Goal: Information Seeking & Learning: Learn about a topic

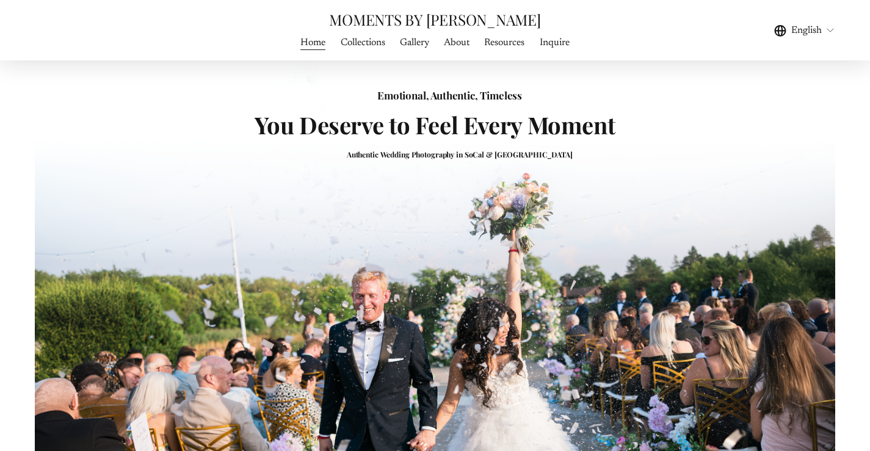
click at [558, 45] on link "Inquire" at bounding box center [555, 42] width 30 height 16
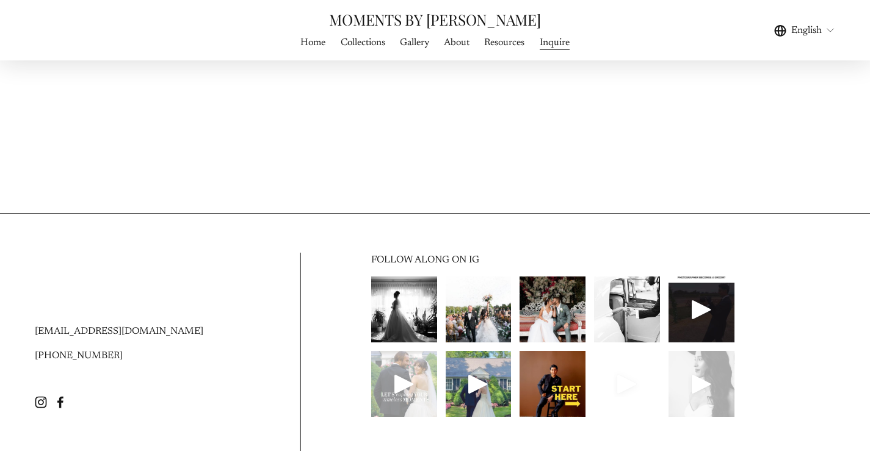
scroll to position [1481, 0]
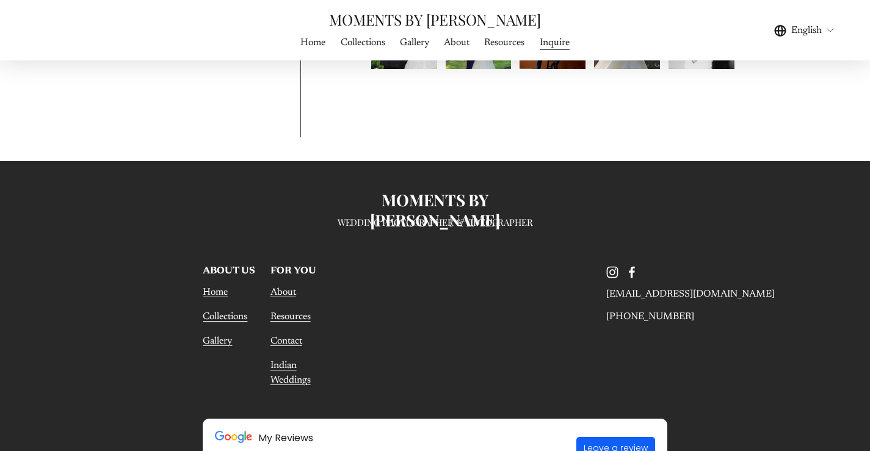
click at [630, 275] on use "Facebook" at bounding box center [632, 272] width 24 height 24
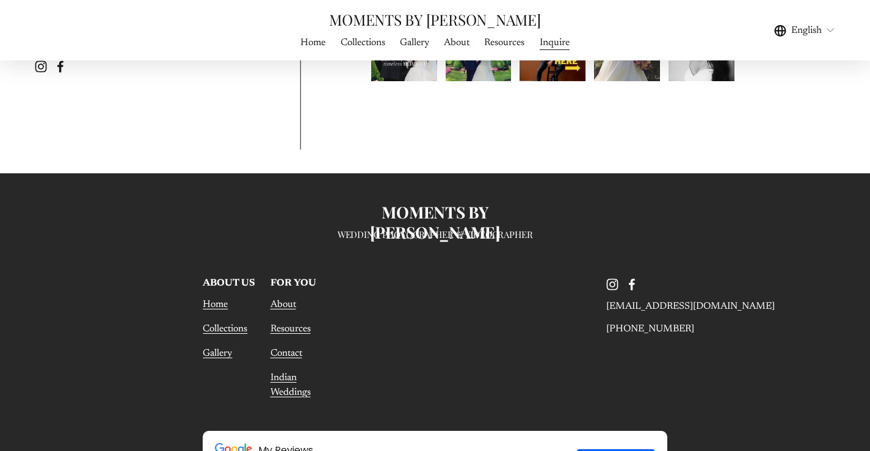
scroll to position [1466, 0]
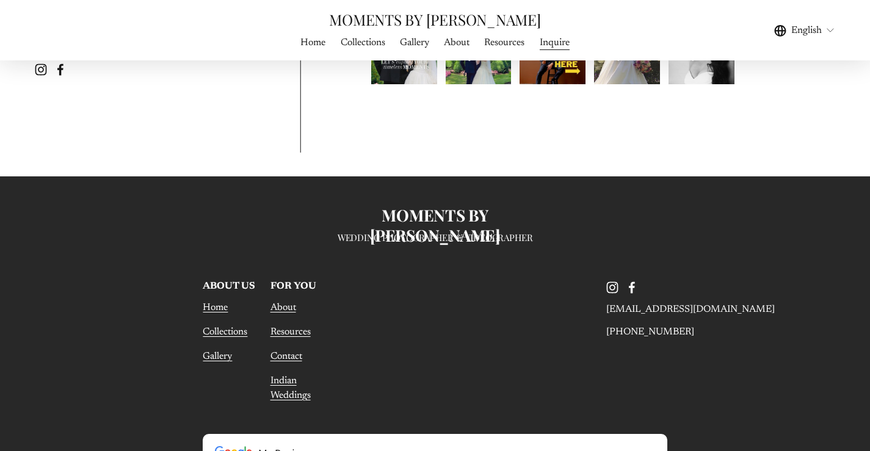
click at [462, 43] on link "About" at bounding box center [457, 42] width 26 height 16
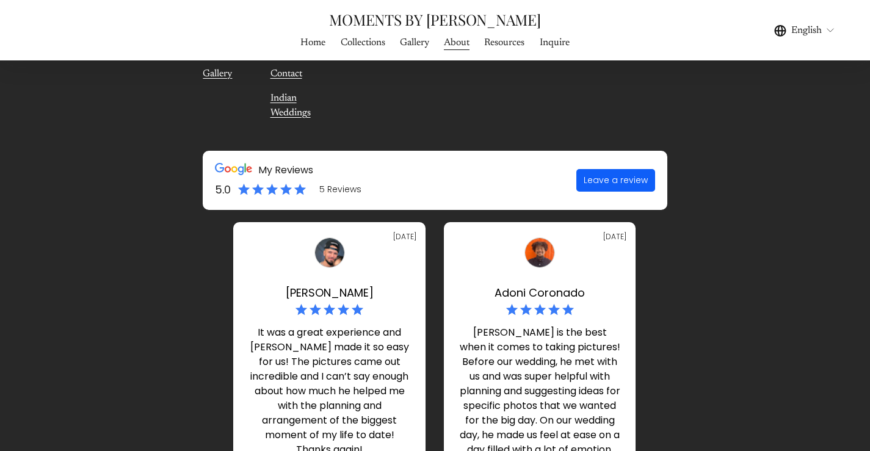
scroll to position [4714, 0]
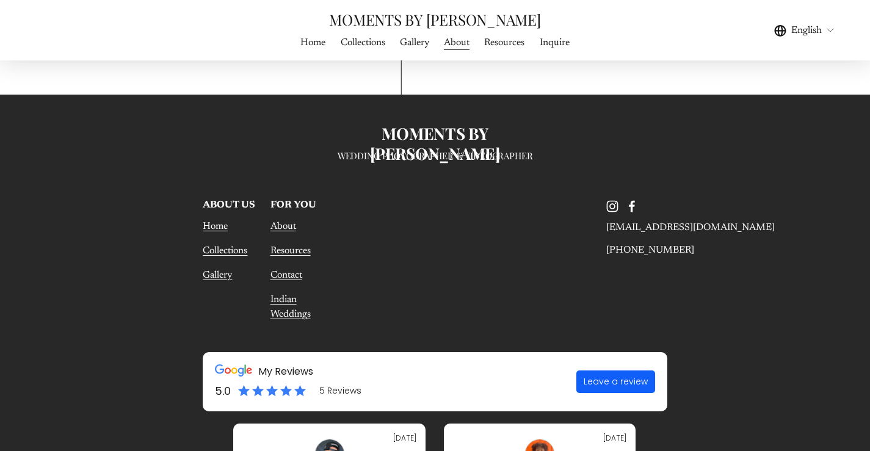
click at [615, 194] on use "Instagram" at bounding box center [612, 206] width 24 height 24
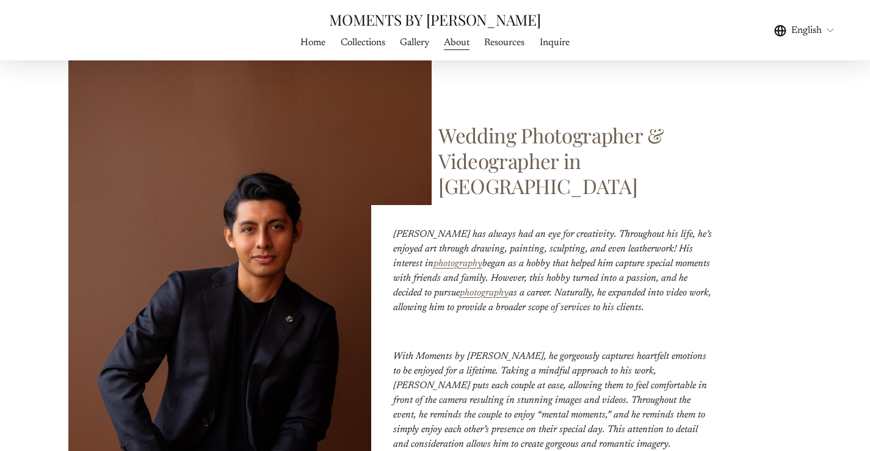
scroll to position [106, 0]
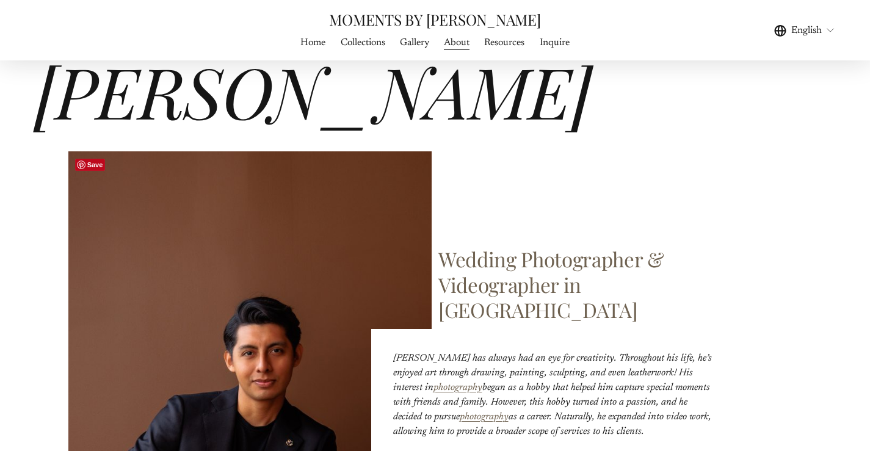
click at [398, 354] on em "Frank has always had an eye for creativity. Throughout his life, he’s enjoyed a…" at bounding box center [553, 373] width 321 height 39
copy em "Frank"
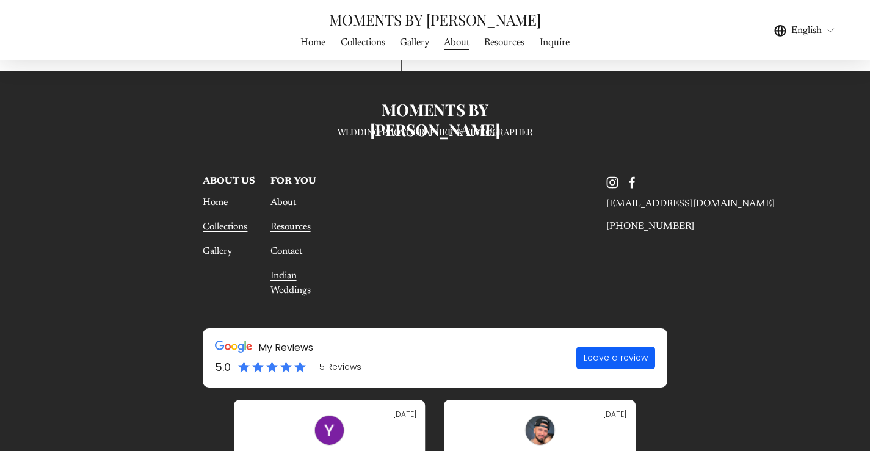
scroll to position [4716, 0]
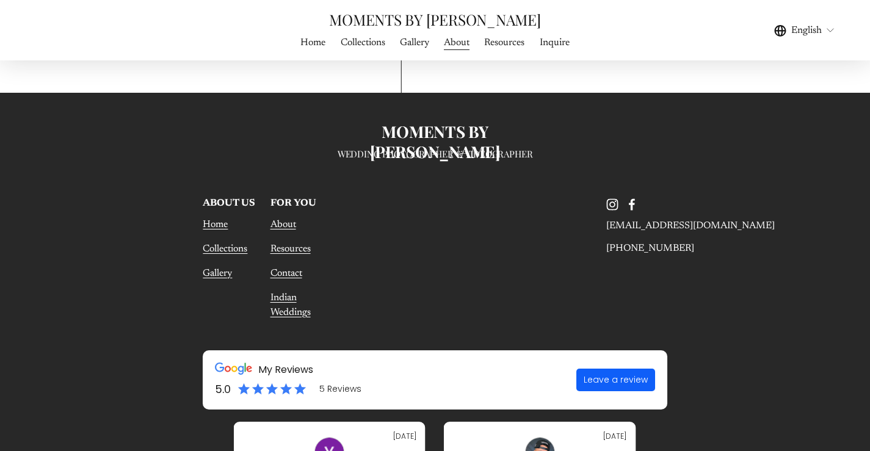
click at [631, 198] on use "Facebook" at bounding box center [632, 204] width 6 height 12
